Goal: Transaction & Acquisition: Obtain resource

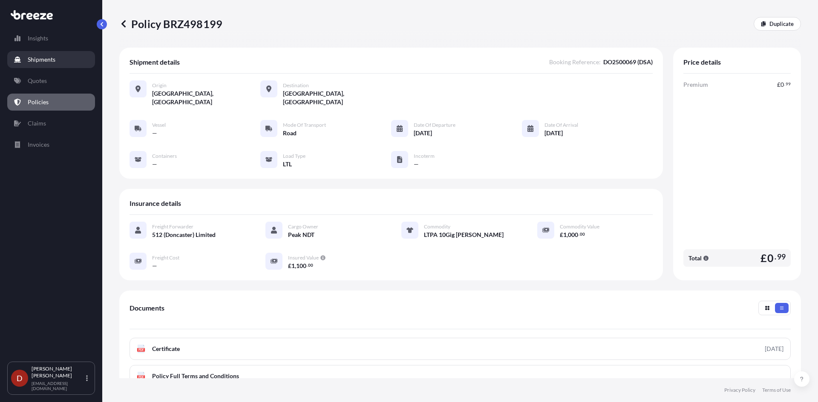
click at [39, 56] on p "Shipments" at bounding box center [42, 59] width 28 height 9
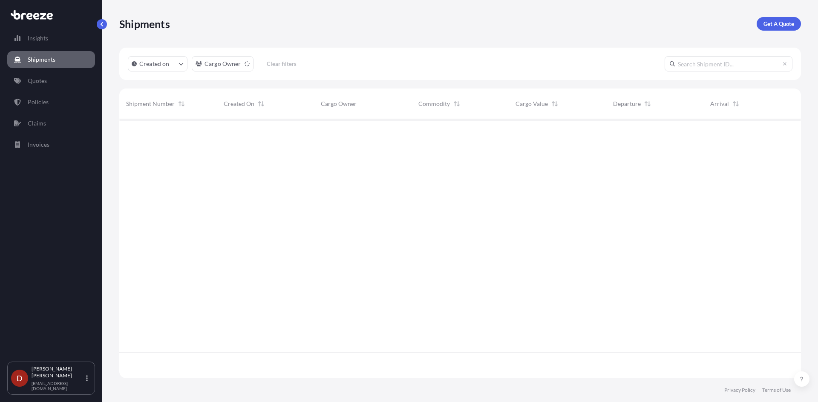
scroll to position [284, 675]
click at [780, 28] on link "Get A Quote" at bounding box center [778, 24] width 44 height 14
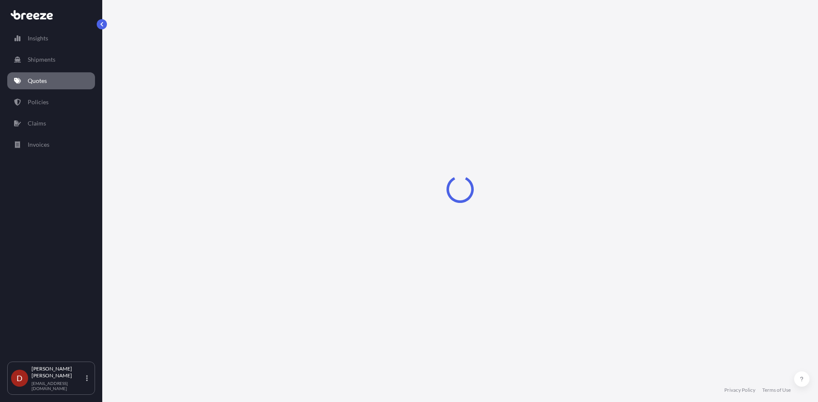
select select "Sea"
select select "1"
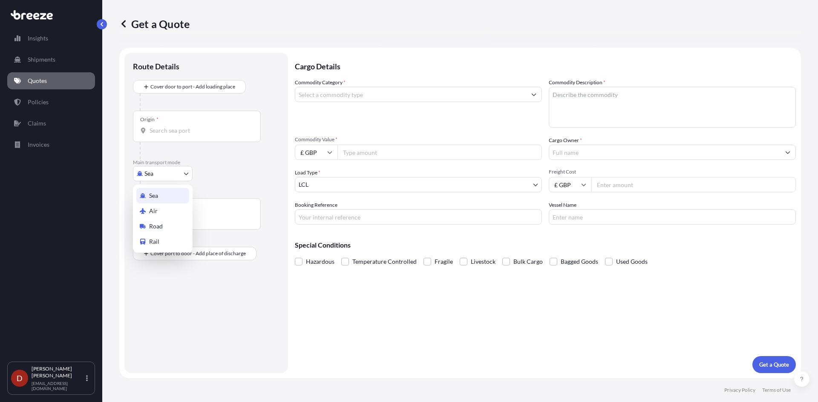
click at [171, 178] on body "Insights Shipments Quotes Policies Claims Invoices D [PERSON_NAME] [PERSON_NAME…" at bounding box center [409, 201] width 818 height 402
click at [149, 221] on div "Road" at bounding box center [162, 226] width 53 height 15
select select "Road"
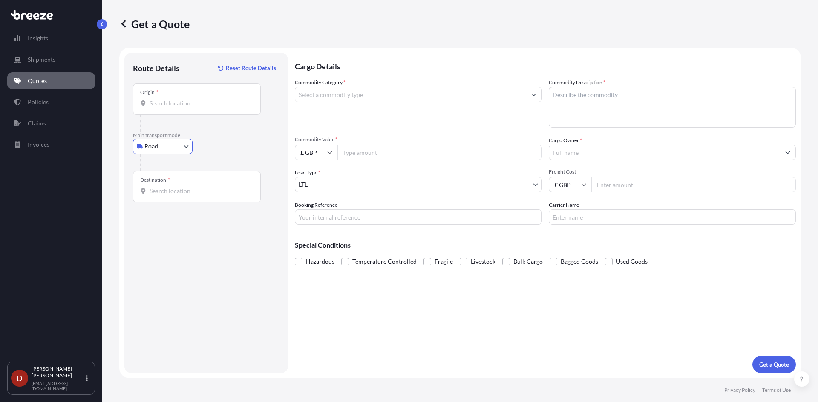
click at [152, 98] on div "Origin *" at bounding box center [197, 99] width 128 height 32
click at [152, 99] on input "Origin *" at bounding box center [199, 103] width 101 height 9
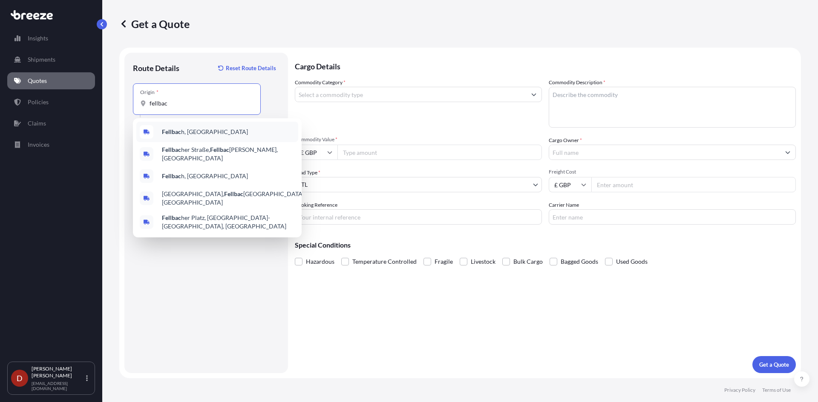
click at [175, 136] on span "Fellbac h, [GEOGRAPHIC_DATA]" at bounding box center [205, 132] width 86 height 9
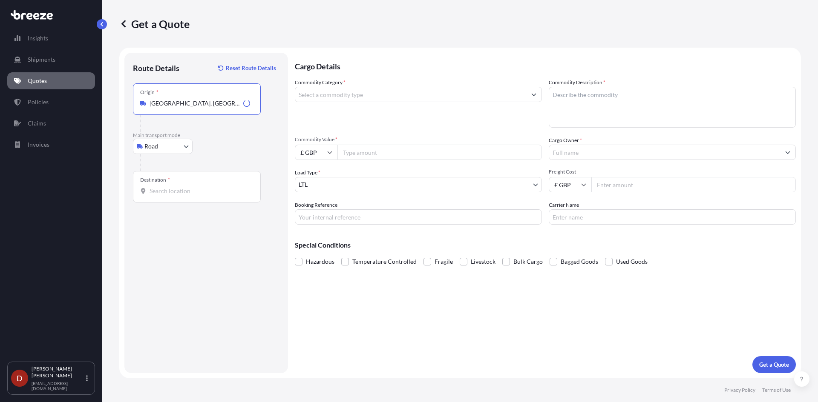
type input "[GEOGRAPHIC_DATA], [GEOGRAPHIC_DATA]"
click at [155, 197] on div "Destination *" at bounding box center [197, 187] width 128 height 32
click at [155, 195] on input "Destination *" at bounding box center [199, 191] width 101 height 9
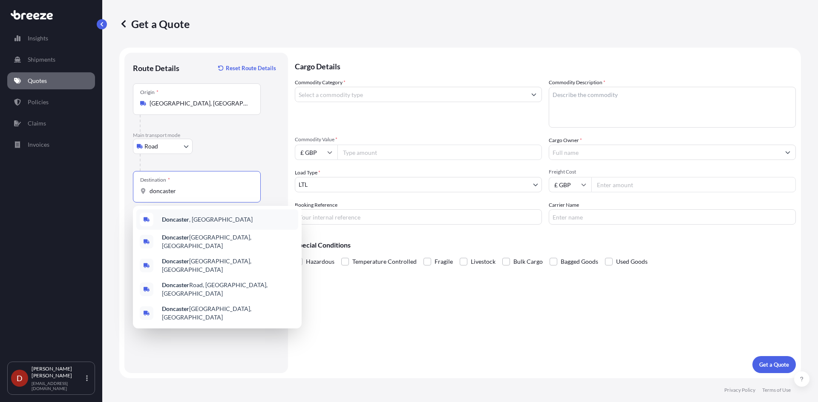
click at [208, 212] on div "[GEOGRAPHIC_DATA] , [GEOGRAPHIC_DATA]" at bounding box center [217, 220] width 162 height 20
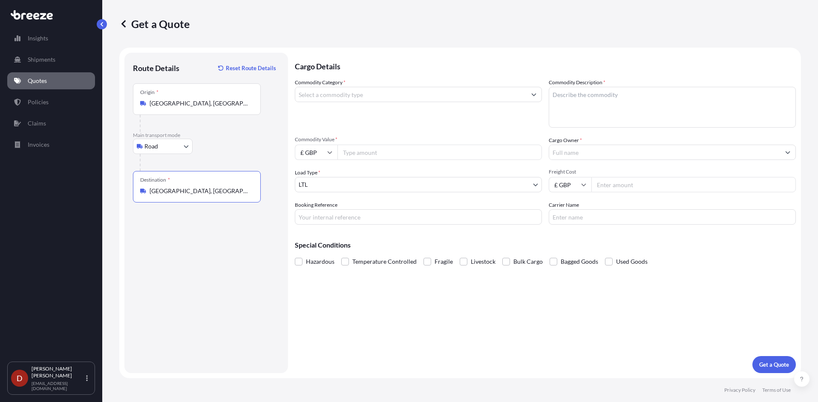
type input "[GEOGRAPHIC_DATA], [GEOGRAPHIC_DATA]"
click at [356, 78] on p "Cargo Details" at bounding box center [545, 66] width 501 height 26
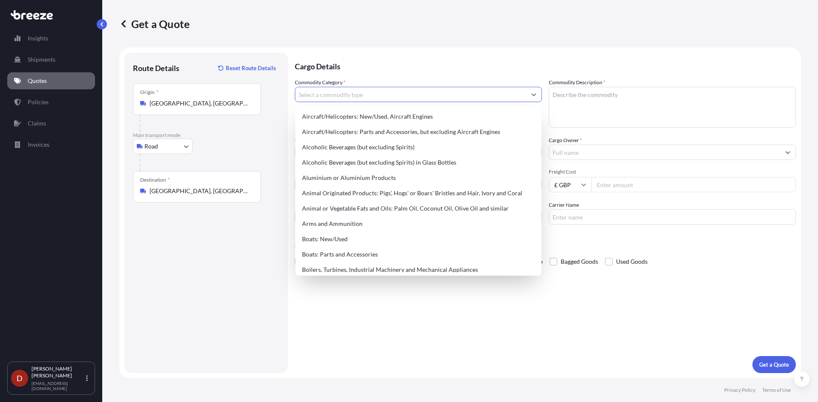
click at [353, 92] on input "Commodity Category *" at bounding box center [410, 94] width 231 height 15
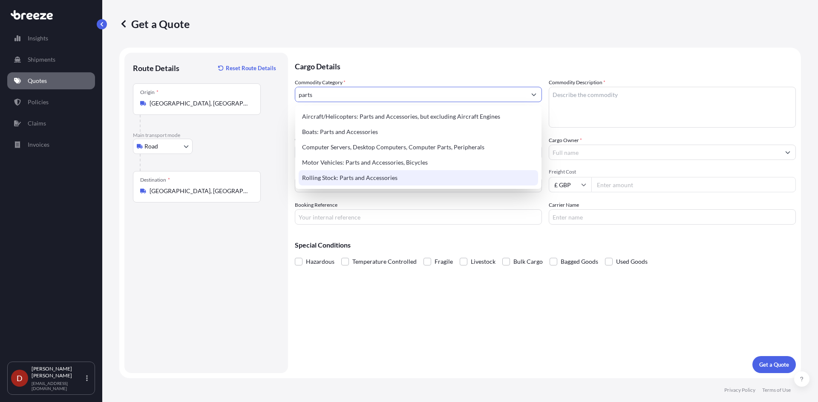
click at [342, 182] on div "Rolling Stock: Parts and Accessories" at bounding box center [418, 177] width 239 height 15
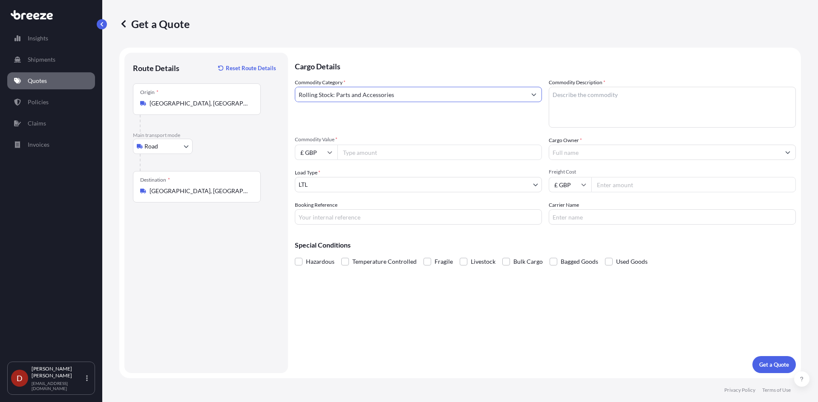
type input "Rolling Stock: Parts and Accessories"
click at [592, 97] on textarea "Commodity Description *" at bounding box center [672, 107] width 247 height 41
type textarea "Pressure Gauges"
click at [430, 141] on span "Commodity Value *" at bounding box center [418, 139] width 247 height 7
click at [430, 145] on input "Commodity Value *" at bounding box center [439, 152] width 204 height 15
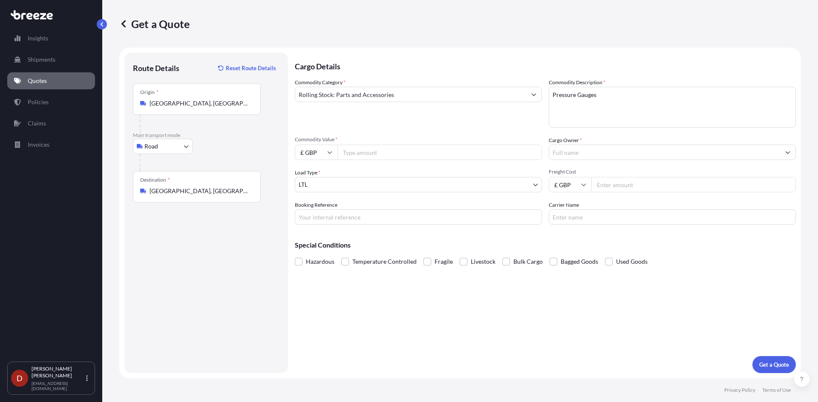
click at [324, 150] on input "£ GBP" at bounding box center [316, 152] width 43 height 15
click at [323, 175] on div "€ EUR" at bounding box center [316, 176] width 36 height 16
type input "€ EUR"
click at [365, 156] on input "Commodity Value *" at bounding box center [439, 152] width 204 height 15
type input "9"
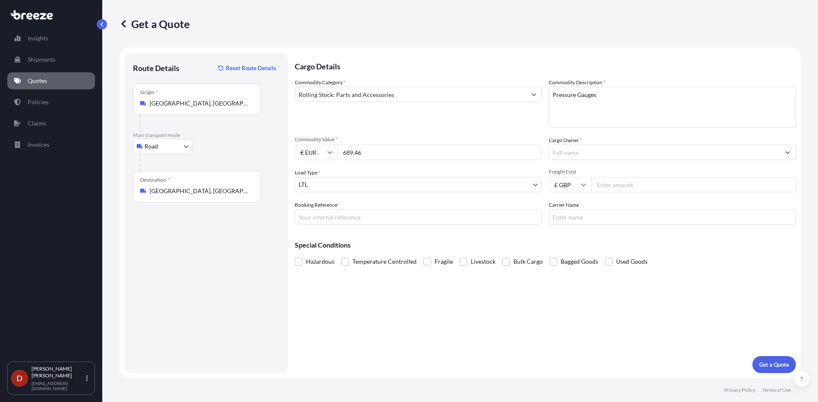
type input "689.46"
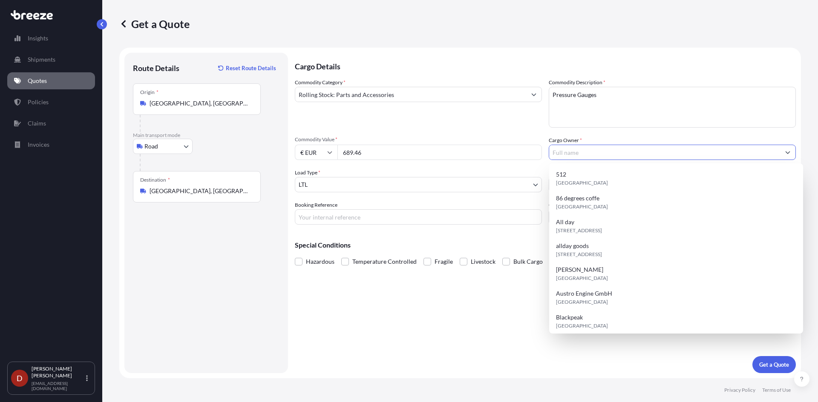
click at [555, 150] on input "Cargo Owner *" at bounding box center [664, 152] width 231 height 15
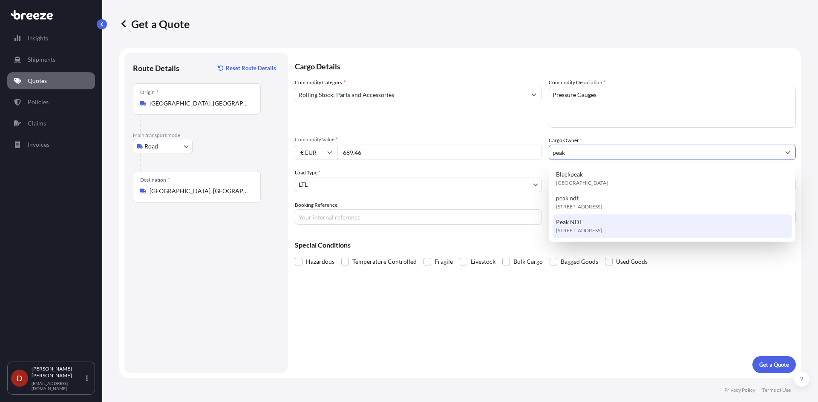
click at [597, 231] on span "[STREET_ADDRESS]" at bounding box center [579, 231] width 46 height 9
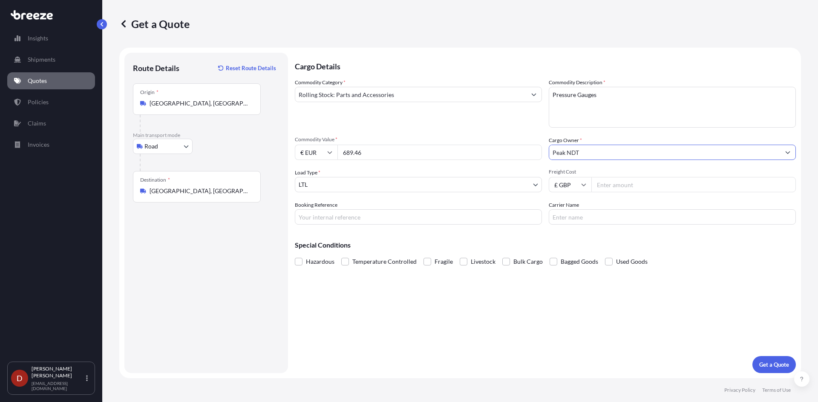
type input "Peak NDT"
click at [389, 219] on input "Booking Reference" at bounding box center [418, 217] width 247 height 15
click at [341, 213] on input "Booking Reference" at bounding box center [418, 217] width 247 height 15
paste input "D-IM2500091"
type input "D-IM2500091"
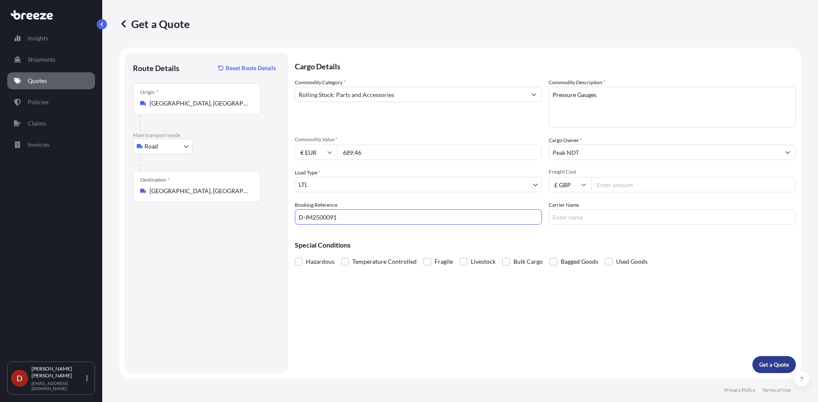
click at [774, 360] on button "Get a Quote" at bounding box center [773, 364] width 43 height 17
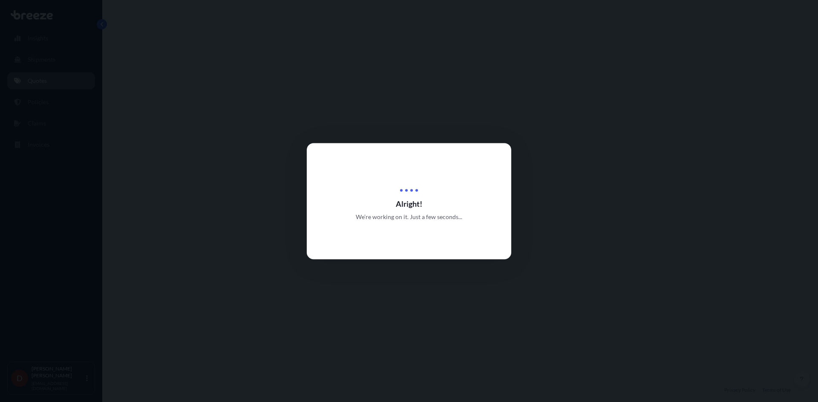
select select "Road"
select select "1"
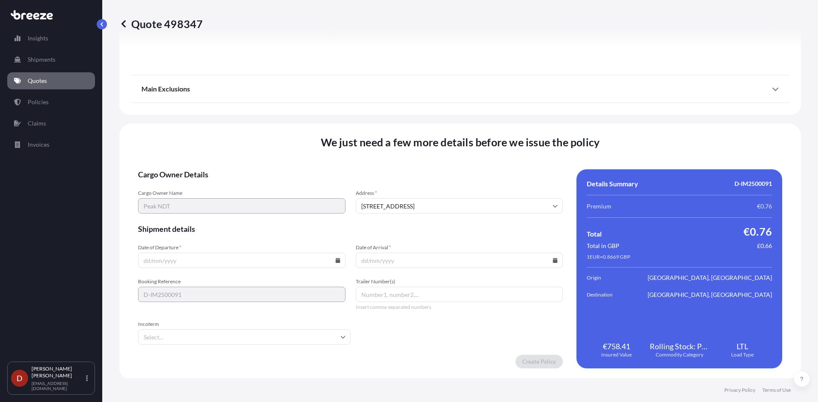
scroll to position [941, 0]
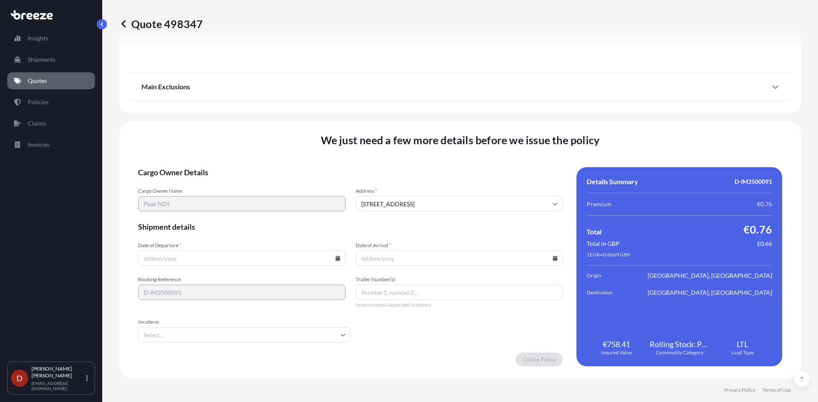
click at [333, 264] on input "Date of Departure *" at bounding box center [241, 258] width 207 height 15
click at [335, 261] on icon at bounding box center [337, 258] width 5 height 5
click at [184, 166] on button "8" at bounding box center [181, 167] width 14 height 14
type input "[DATE]"
click at [419, 251] on input "Date of Arrival *" at bounding box center [459, 258] width 207 height 15
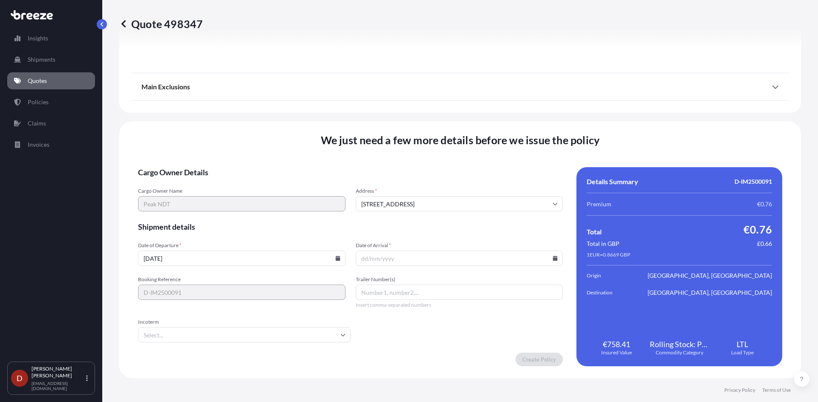
click at [553, 258] on icon at bounding box center [555, 258] width 5 height 5
click at [450, 165] on button "11" at bounding box center [456, 167] width 14 height 14
type input "[DATE]"
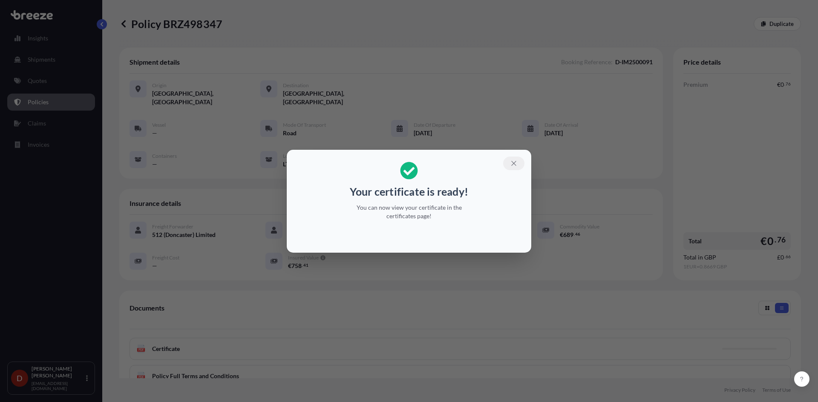
click at [515, 160] on icon "button" at bounding box center [514, 164] width 8 height 8
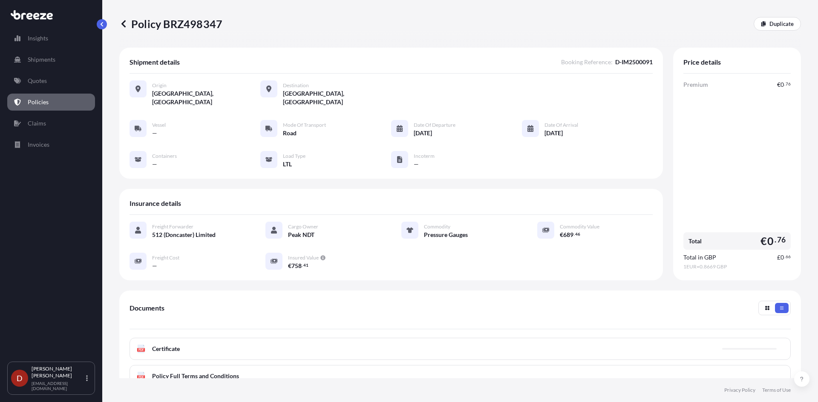
click at [519, 340] on div "PDF Certificate" at bounding box center [459, 349] width 661 height 22
click at [746, 338] on div "PDF Certificate Error loading file. Please try again. Try again." at bounding box center [459, 349] width 661 height 22
click at [750, 345] on p "Try again." at bounding box center [753, 349] width 24 height 9
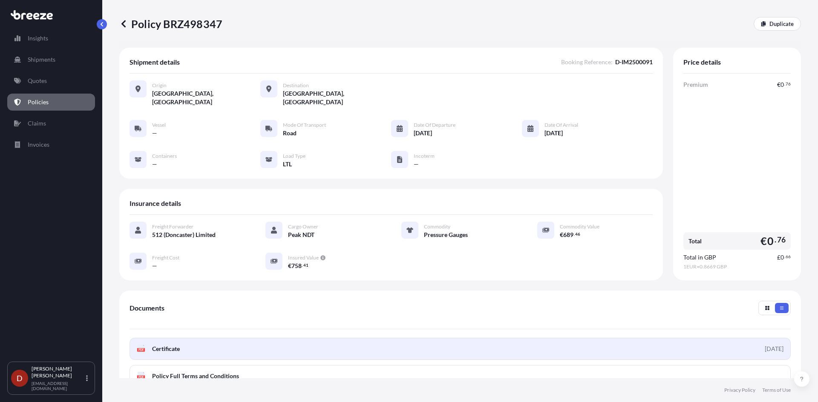
click at [748, 348] on link "PDF Certificate [DATE]" at bounding box center [459, 349] width 661 height 22
